Goal: Task Accomplishment & Management: Manage account settings

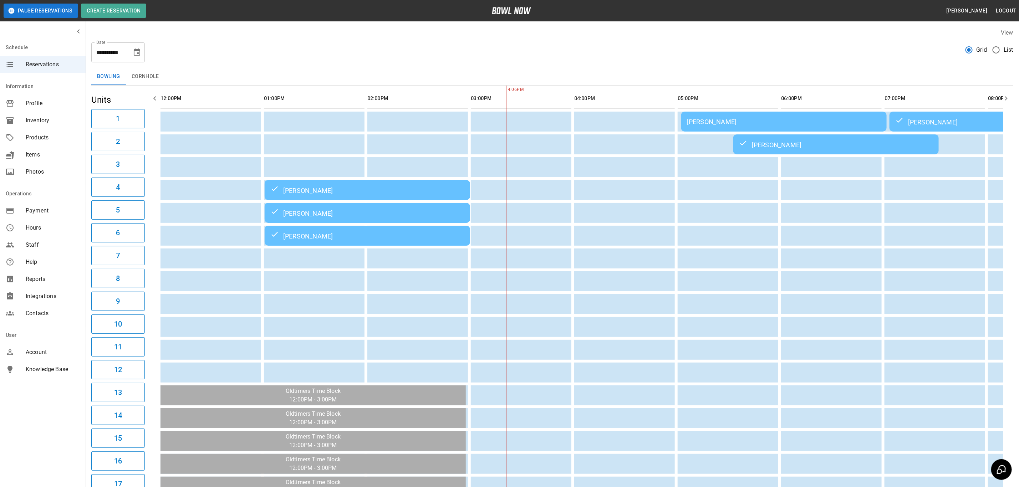
scroll to position [0, 380]
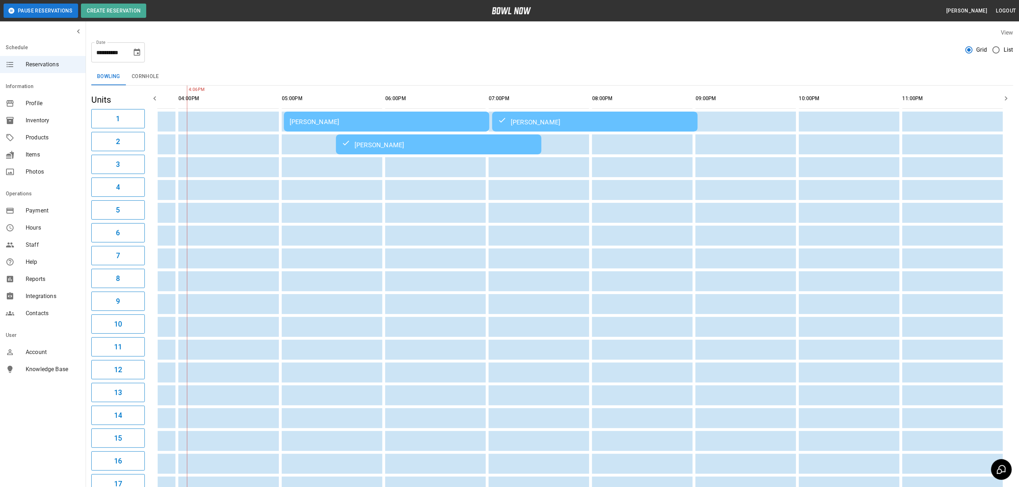
click at [136, 54] on icon "Choose date, selected date is Oct 10, 2025" at bounding box center [137, 52] width 9 height 9
click at [151, 117] on button "11" at bounding box center [152, 117] width 13 height 13
type input "**********"
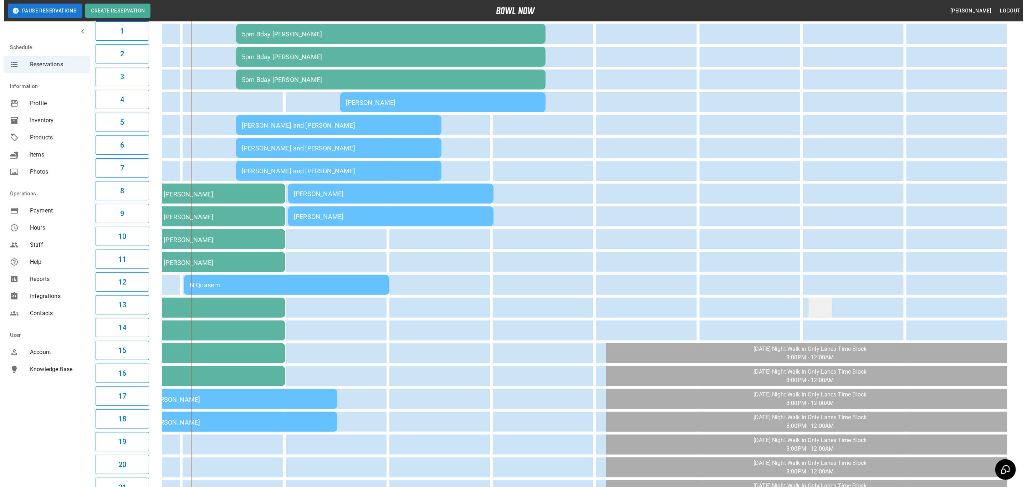
scroll to position [107, 0]
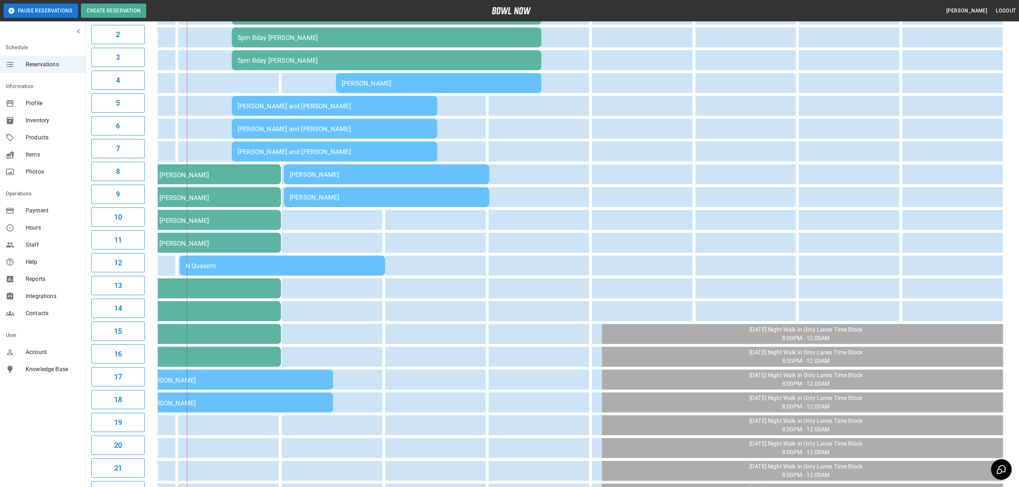
click at [352, 264] on div "N Quasem" at bounding box center [282, 265] width 194 height 7
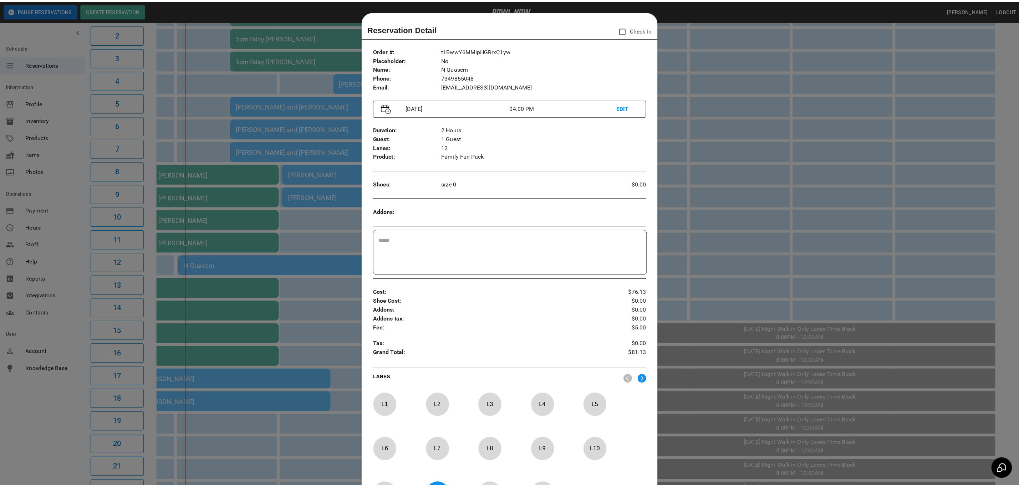
scroll to position [11, 0]
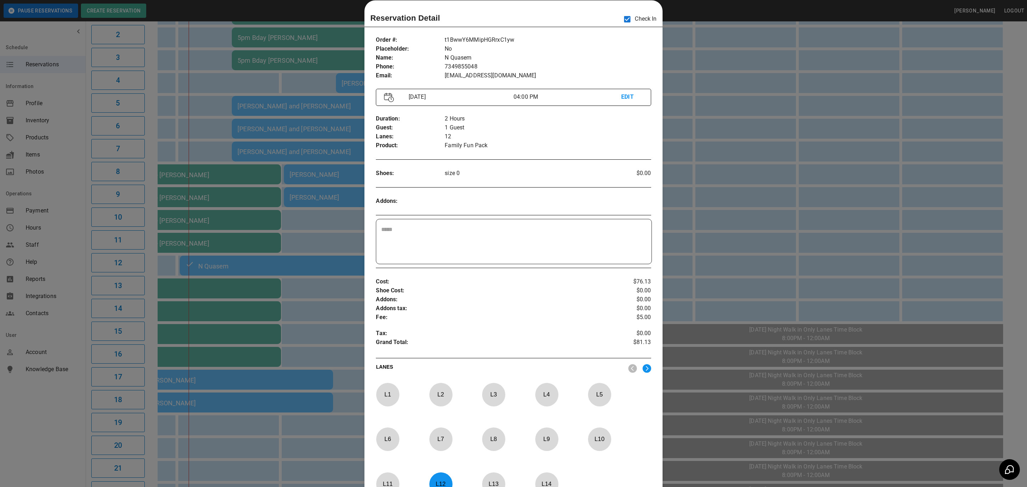
click at [768, 147] on div at bounding box center [513, 243] width 1027 height 487
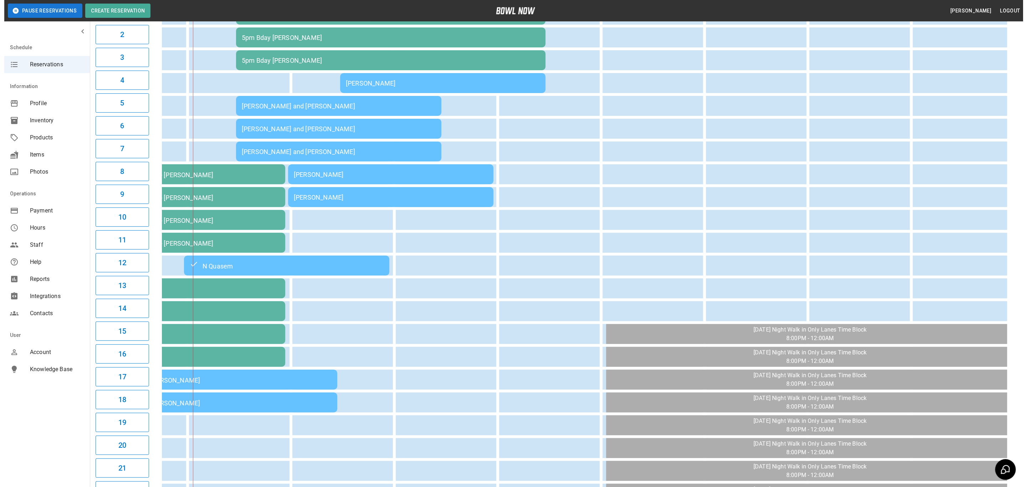
scroll to position [0, 390]
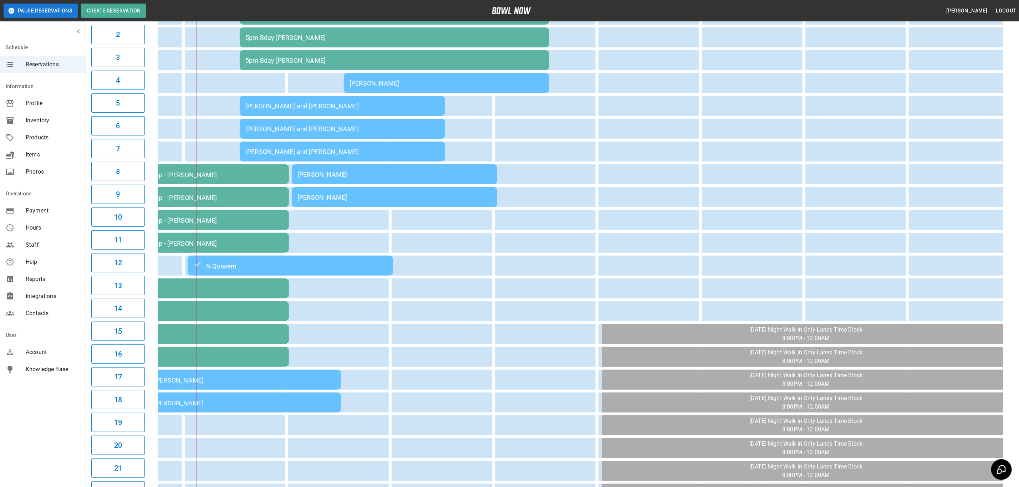
click at [493, 82] on div "[PERSON_NAME]" at bounding box center [447, 83] width 194 height 7
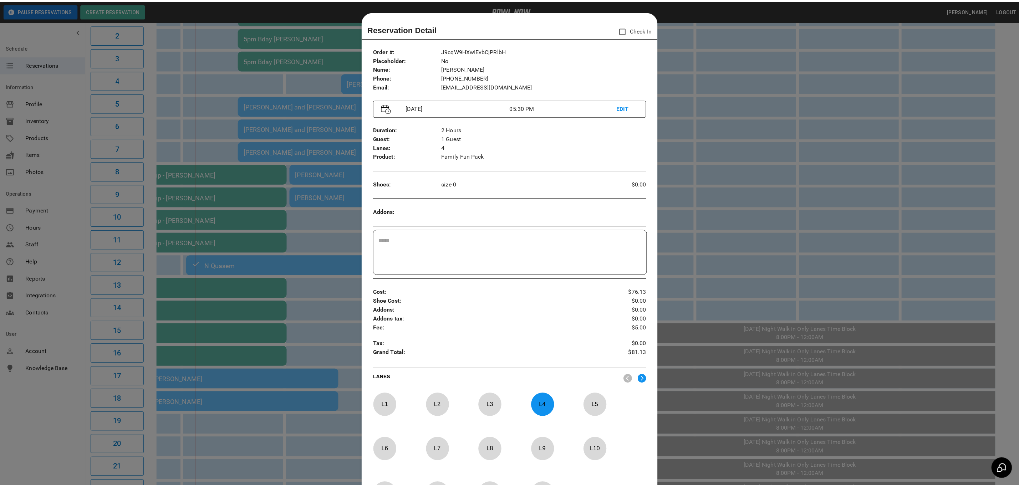
scroll to position [11, 0]
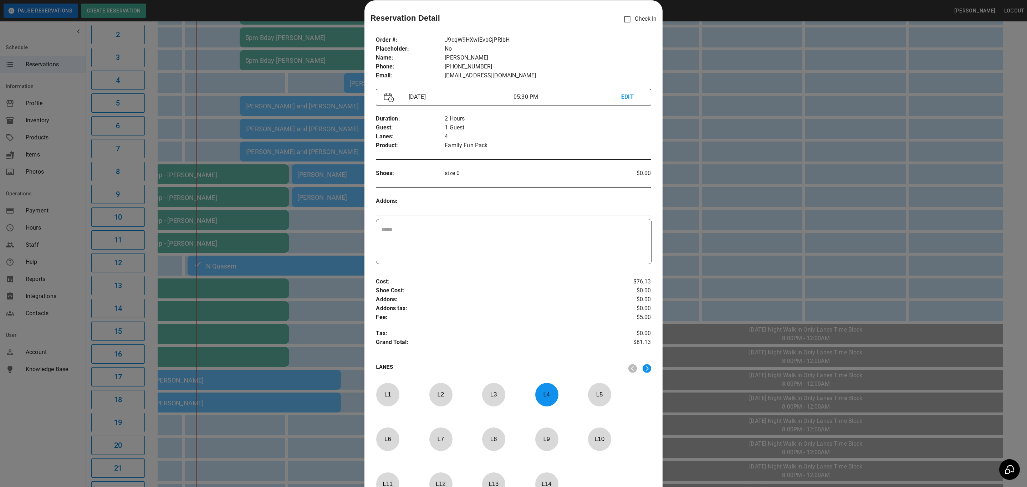
click at [747, 139] on div at bounding box center [513, 243] width 1027 height 487
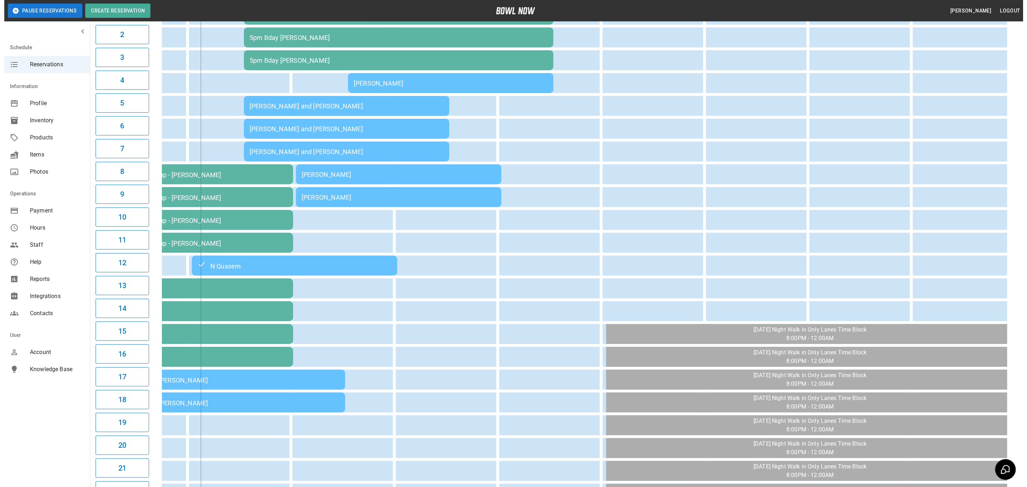
scroll to position [0, 372]
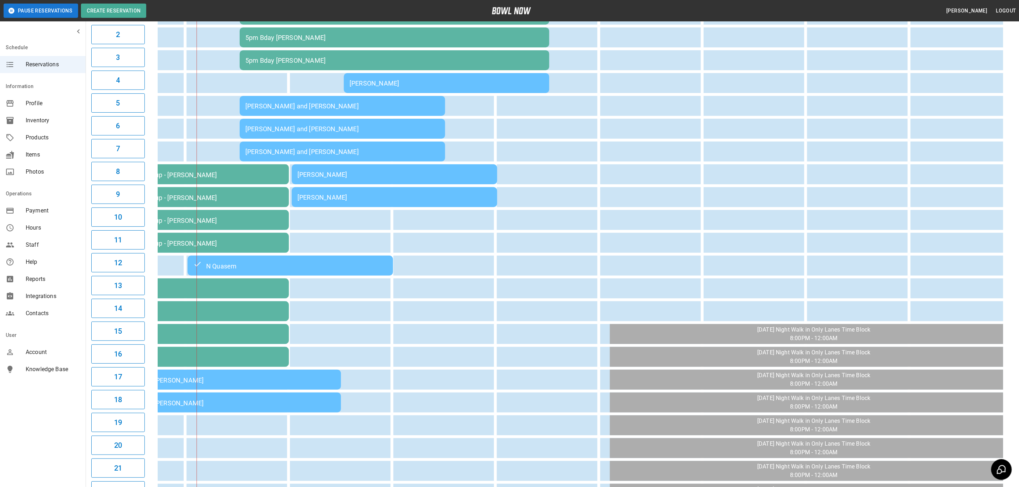
click at [347, 266] on div "N Quasem" at bounding box center [290, 265] width 194 height 9
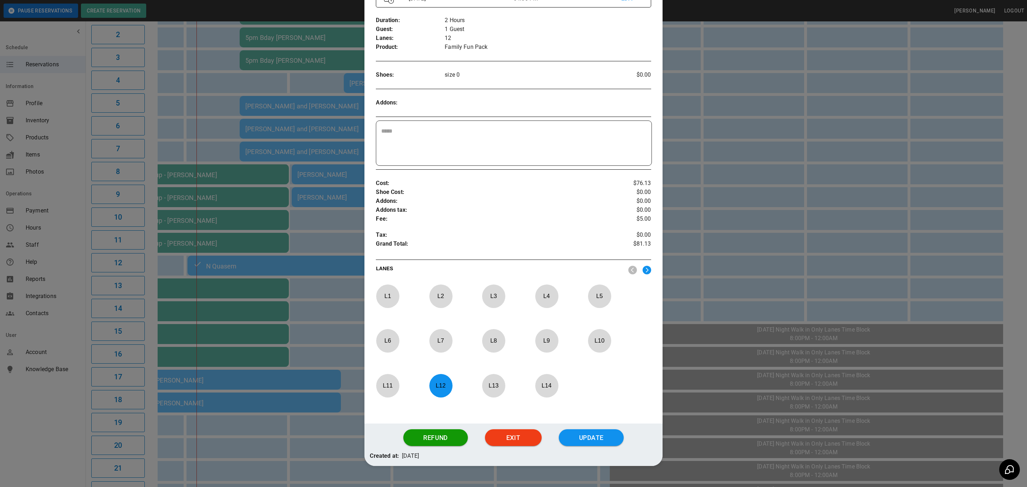
scroll to position [125, 0]
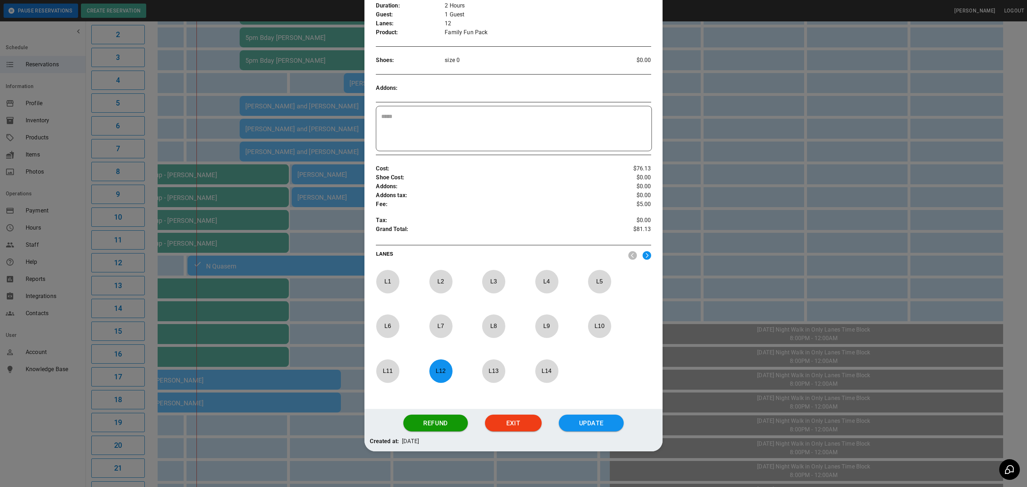
click at [438, 379] on p "L 12" at bounding box center [441, 371] width 24 height 17
click at [650, 254] on div "Order # : Placeholder : Name : Phone : Email : t1BwwY6MMipHGRrxC1yw No N Quasem…" at bounding box center [514, 163] width 298 height 492
click at [643, 255] on img at bounding box center [647, 255] width 9 height 9
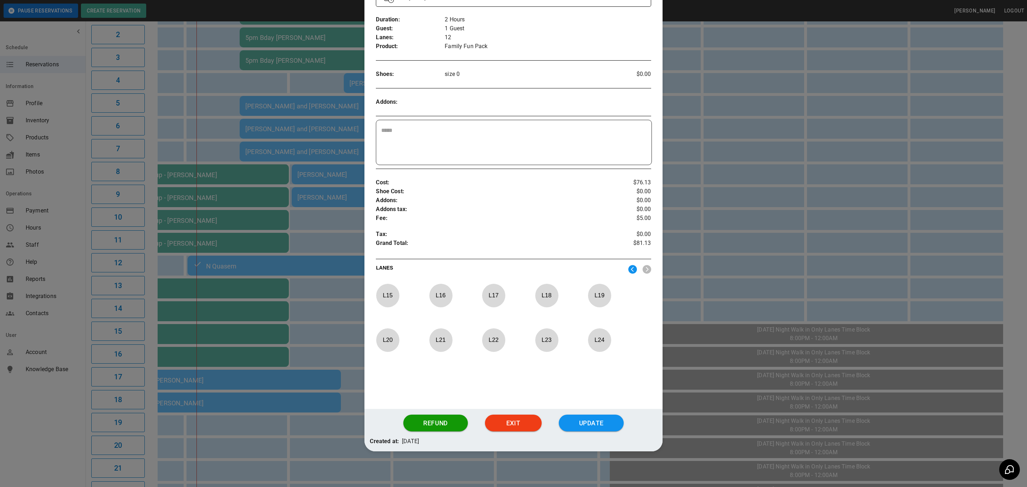
scroll to position [111, 0]
click at [593, 295] on p "L 19" at bounding box center [600, 295] width 24 height 17
click at [590, 431] on button "Update" at bounding box center [591, 423] width 65 height 17
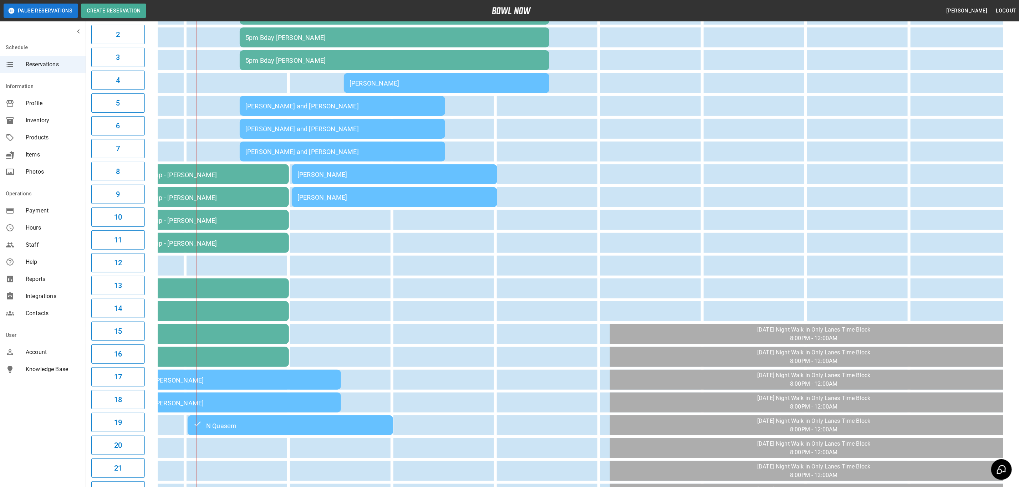
click at [472, 84] on div "[PERSON_NAME]" at bounding box center [447, 83] width 194 height 7
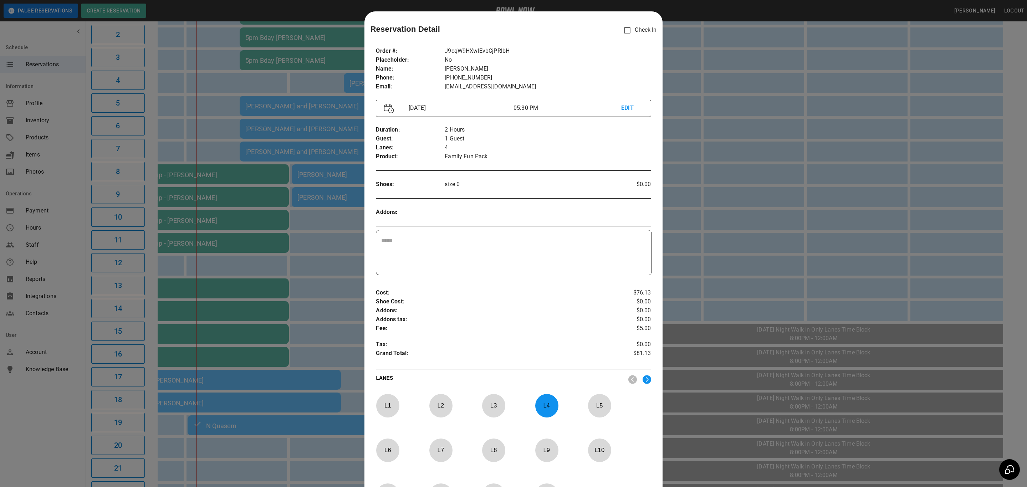
scroll to position [11, 0]
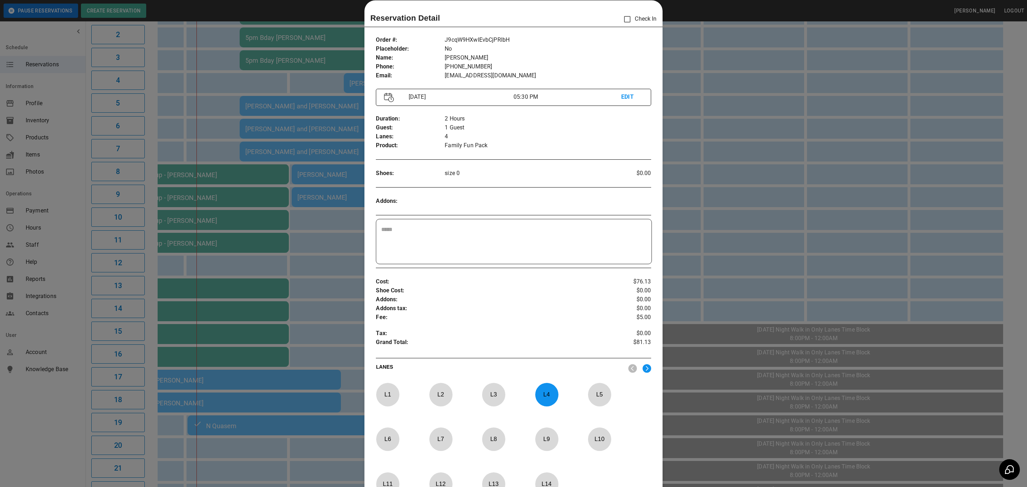
click at [542, 395] on p "L 4" at bounding box center [547, 394] width 24 height 17
click at [434, 485] on p "L 12" at bounding box center [441, 484] width 24 height 17
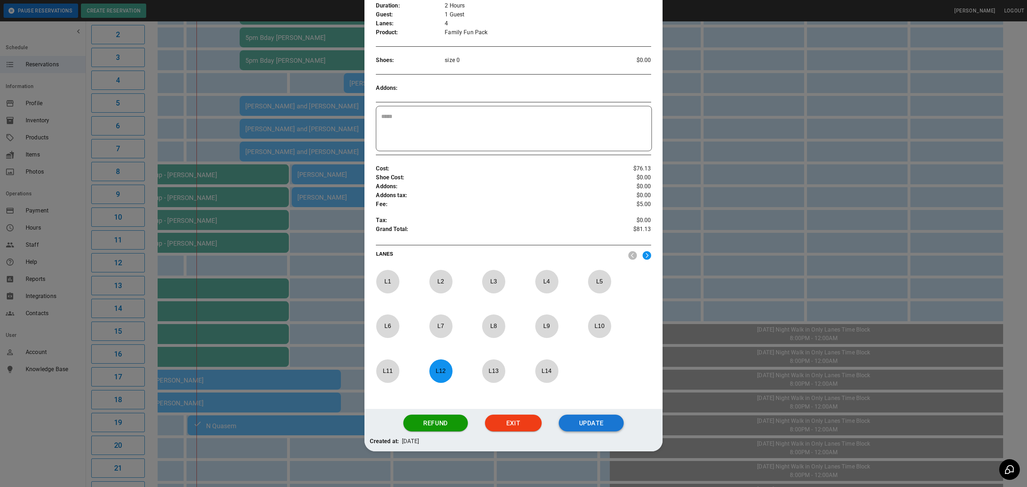
click at [581, 424] on button "Update" at bounding box center [591, 423] width 65 height 17
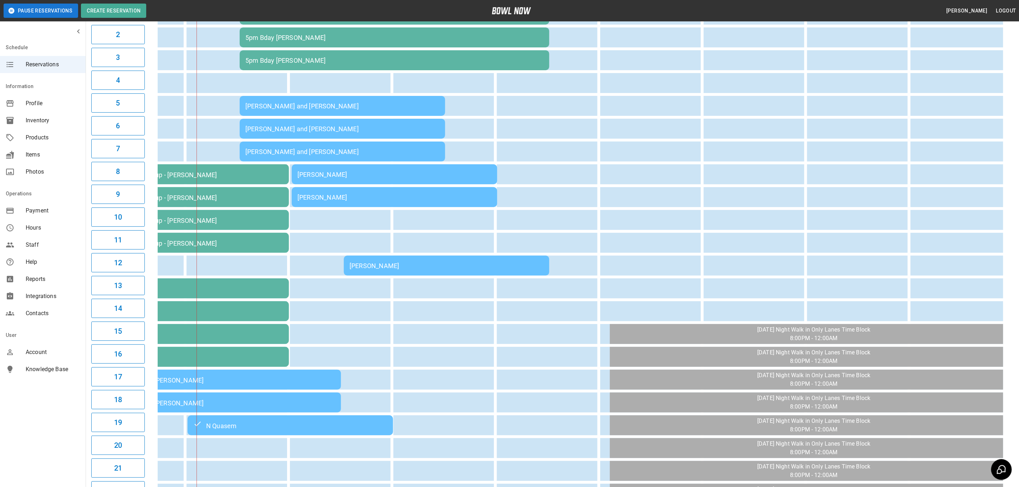
click at [425, 271] on td "[PERSON_NAME]" at bounding box center [446, 266] width 205 height 20
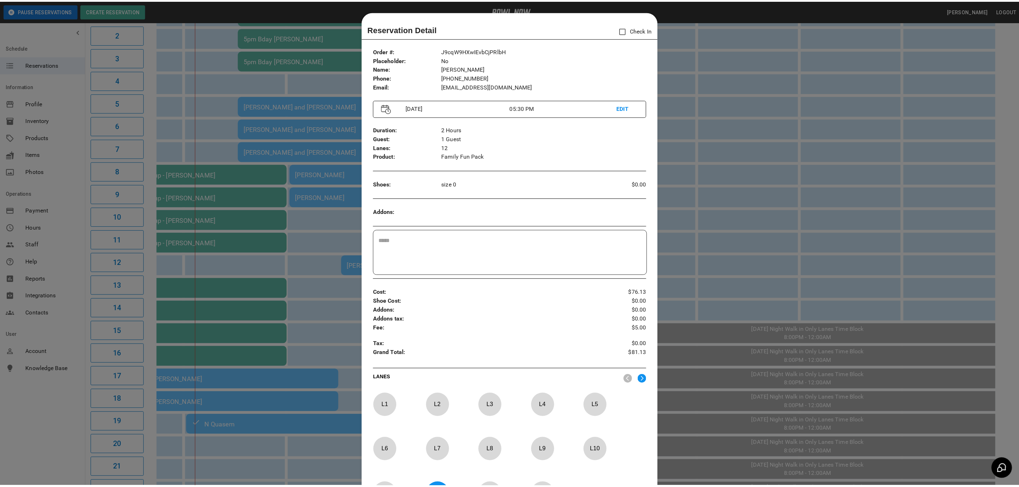
scroll to position [11, 0]
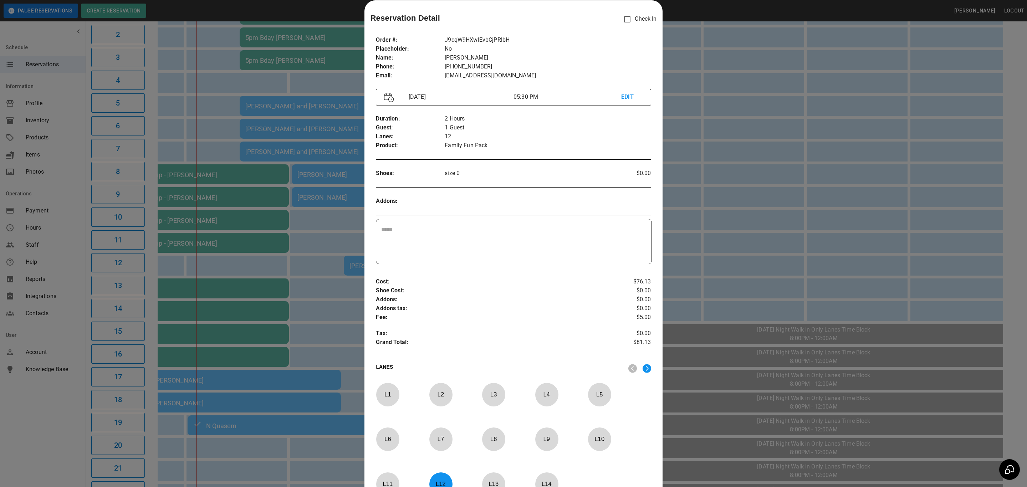
click at [748, 208] on div at bounding box center [513, 243] width 1027 height 487
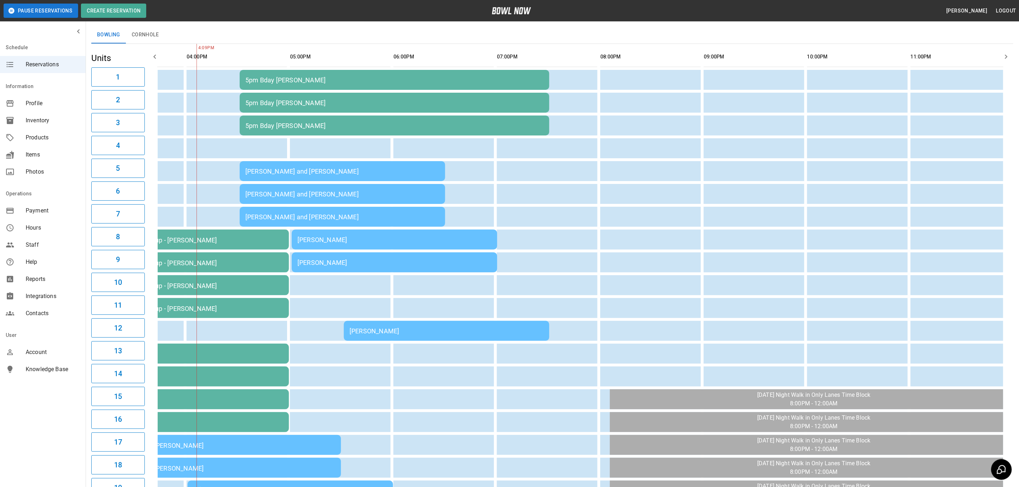
scroll to position [41, 0]
